Goal: Book appointment/travel/reservation

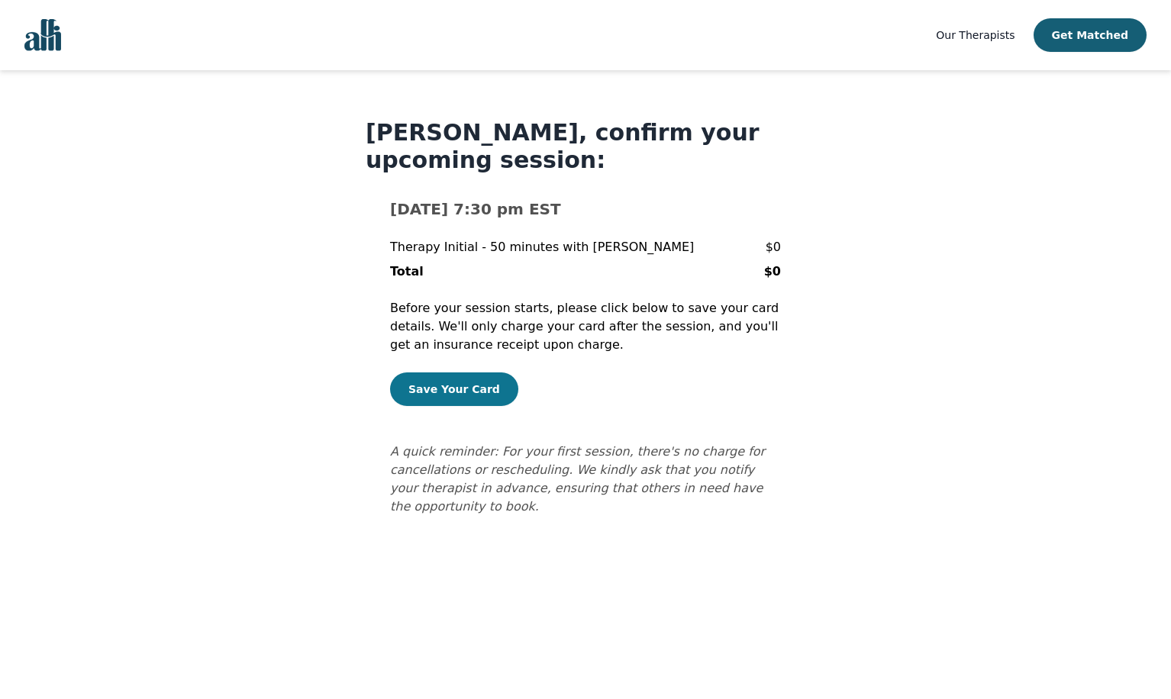
click at [473, 397] on button "Save Your Card" at bounding box center [454, 390] width 128 height 34
